Goal: Navigation & Orientation: Find specific page/section

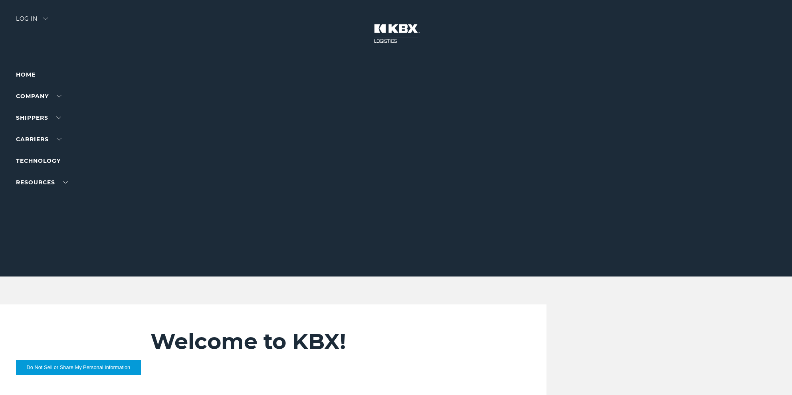
click at [17, 168] on ul "Home Company About Us Careers Contact Us SHIPPERS Our Solutions Trucking Intern…" at bounding box center [50, 128] width 69 height 117
click at [25, 164] on link "RAIL" at bounding box center [22, 165] width 13 height 6
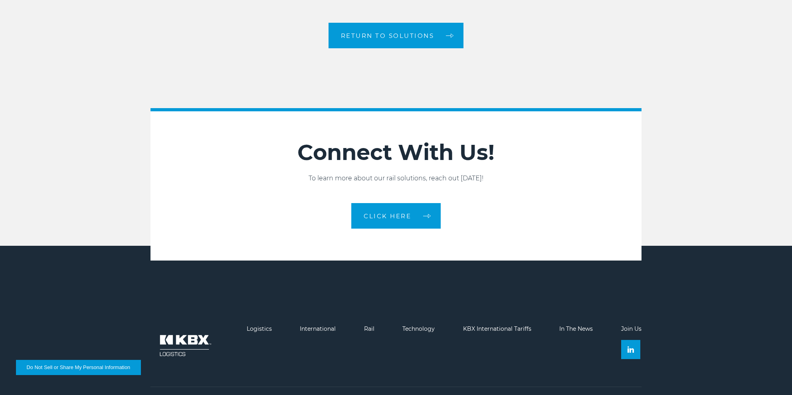
scroll to position [1333, 0]
